Goal: Register for event/course

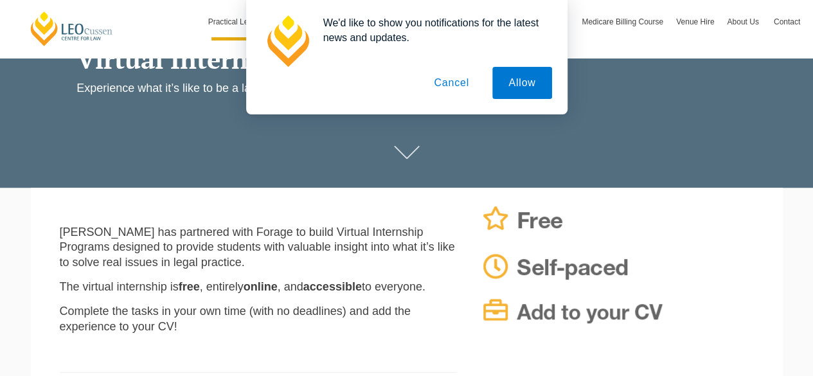
scroll to position [165, 0]
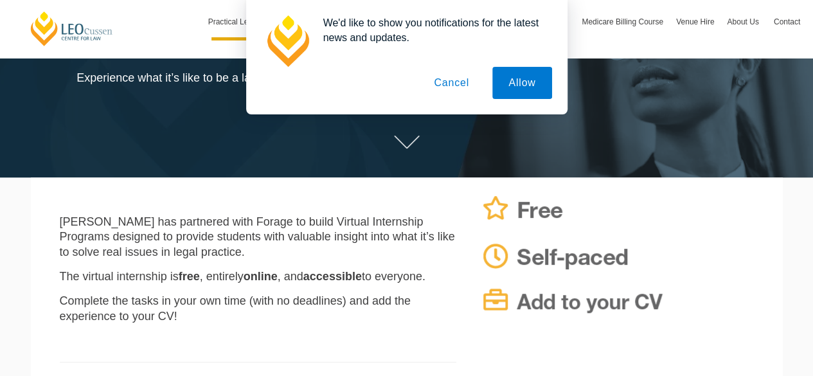
click at [454, 91] on button "Cancel" at bounding box center [452, 83] width 68 height 32
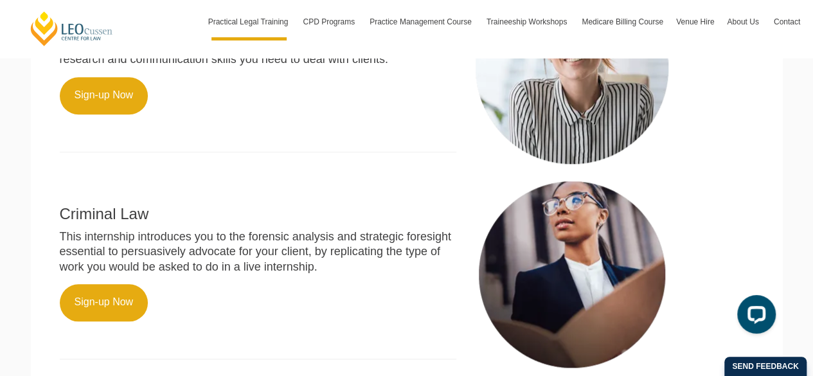
scroll to position [576, 0]
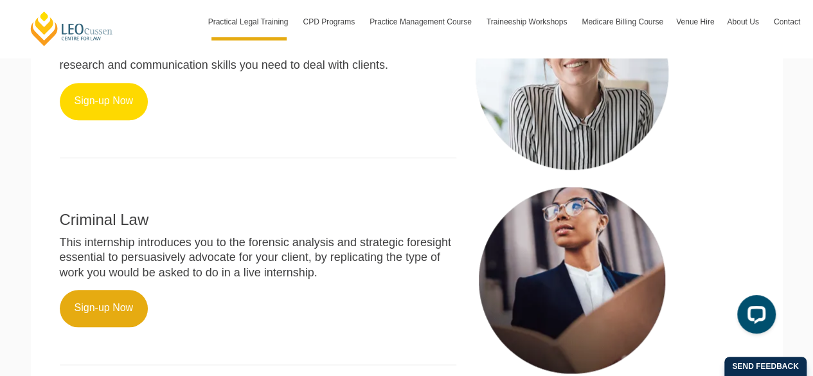
click at [122, 102] on link "Sign-up Now" at bounding box center [104, 101] width 89 height 37
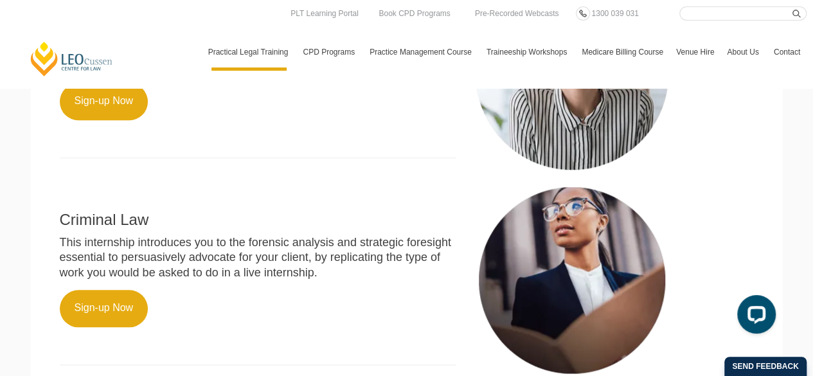
click at [345, 148] on div "Family Law This internship focuses on parenting and property arrangements, prep…" at bounding box center [258, 74] width 416 height 194
click at [126, 303] on link "Sign-up Now" at bounding box center [104, 308] width 89 height 37
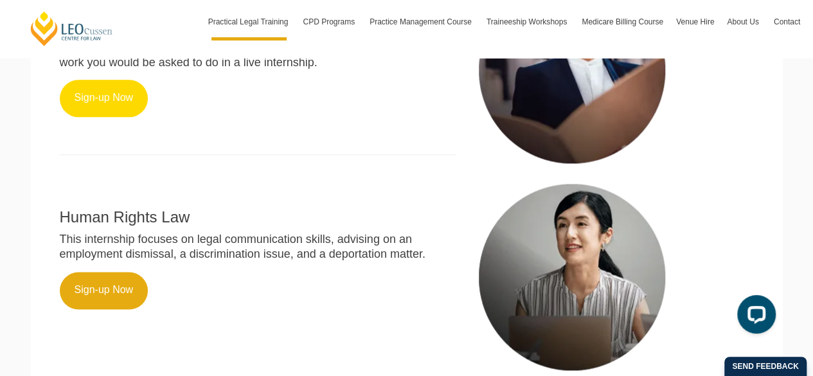
scroll to position [833, 0]
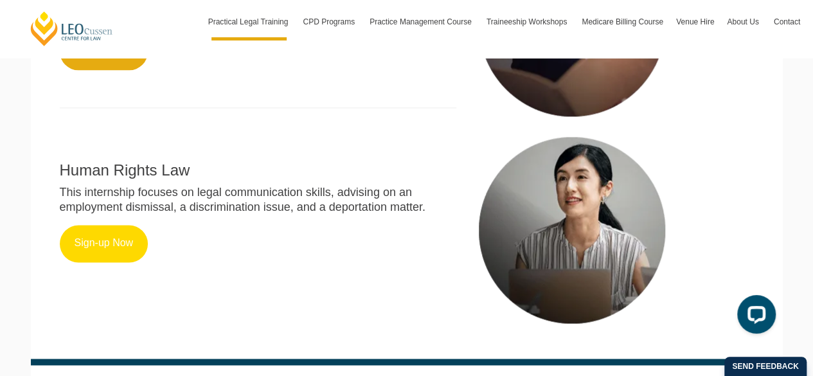
click at [123, 239] on link "Sign-up Now" at bounding box center [104, 243] width 89 height 37
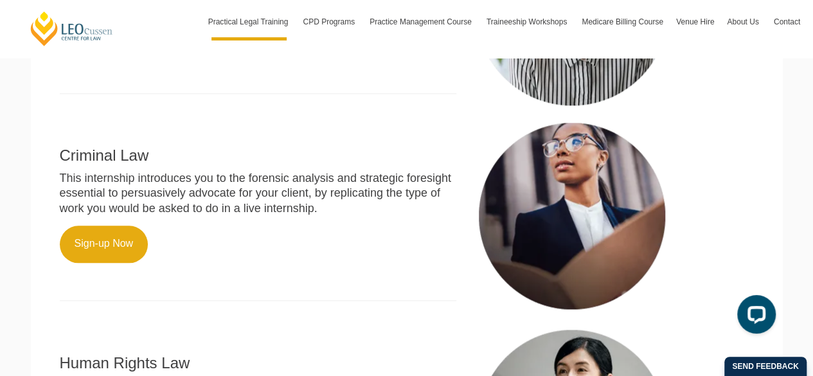
scroll to position [769, 0]
